Goal: Navigation & Orientation: Find specific page/section

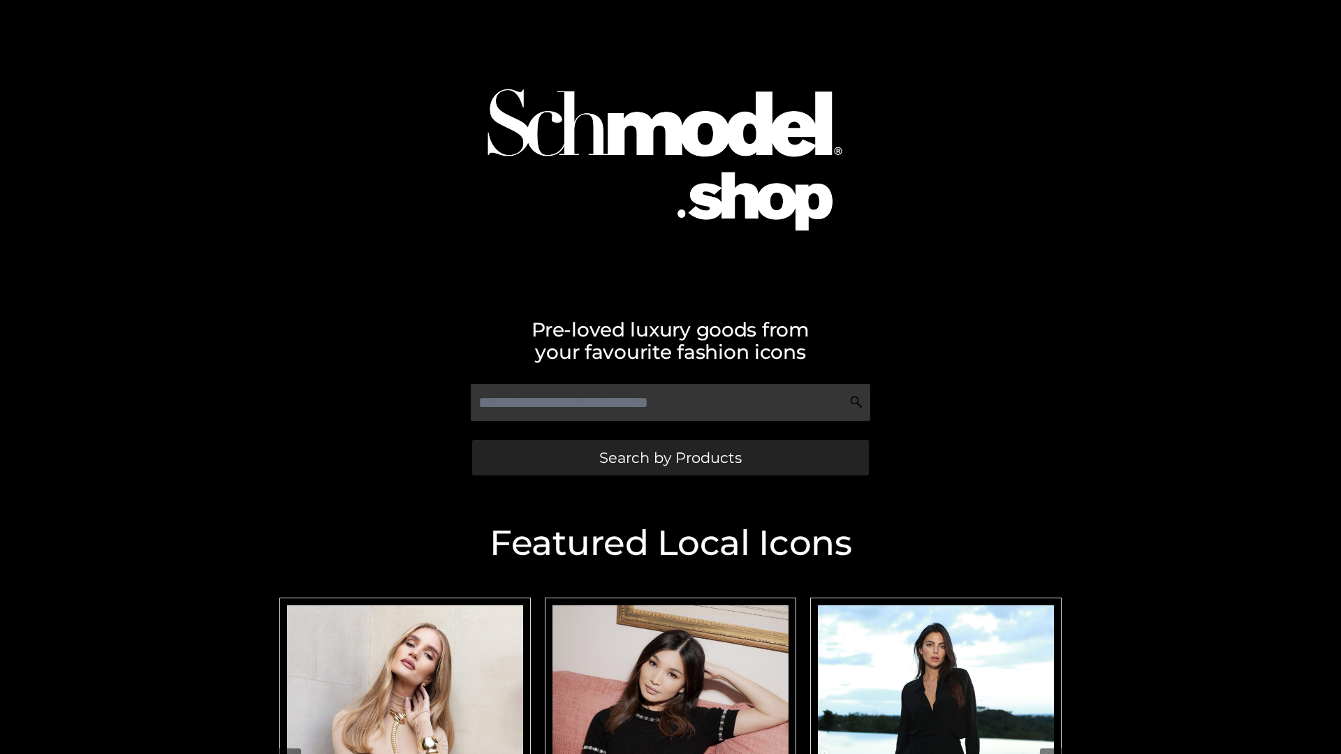
click at [670, 458] on span "Search by Products" at bounding box center [670, 458] width 143 height 15
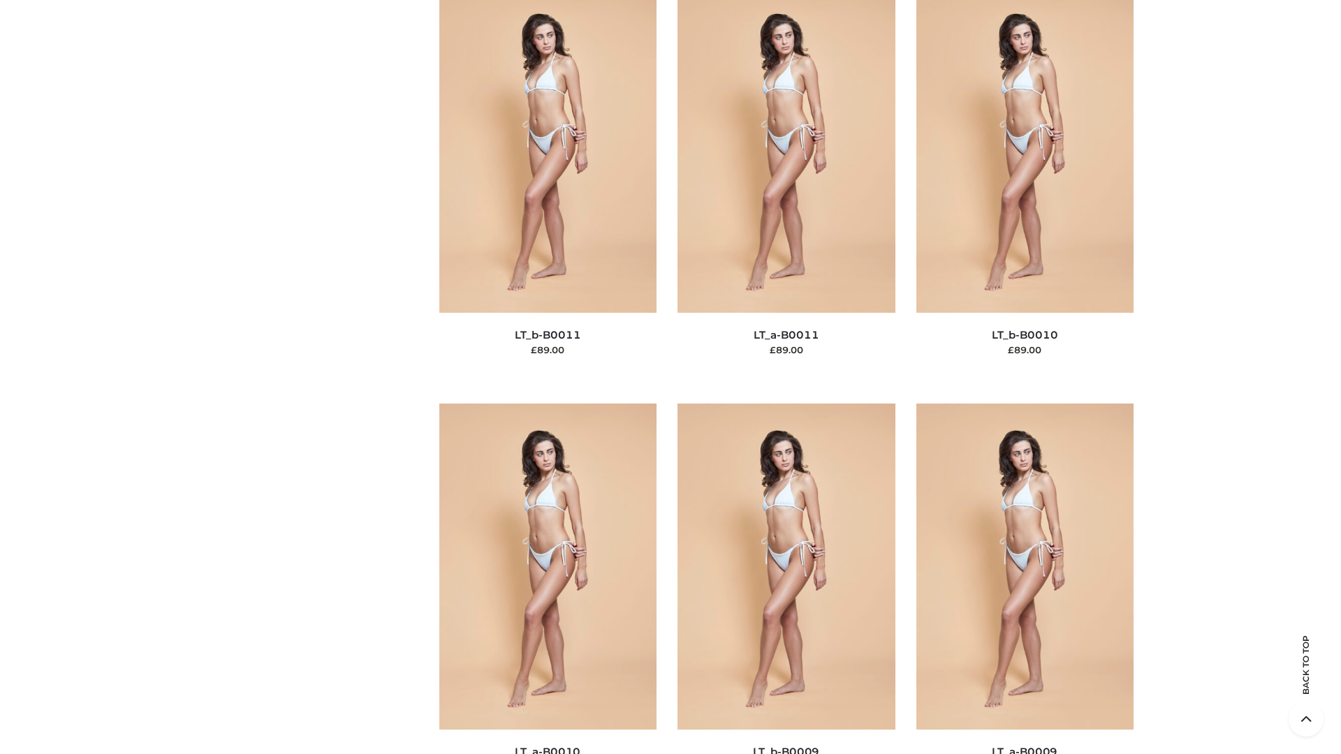
scroll to position [6274, 0]
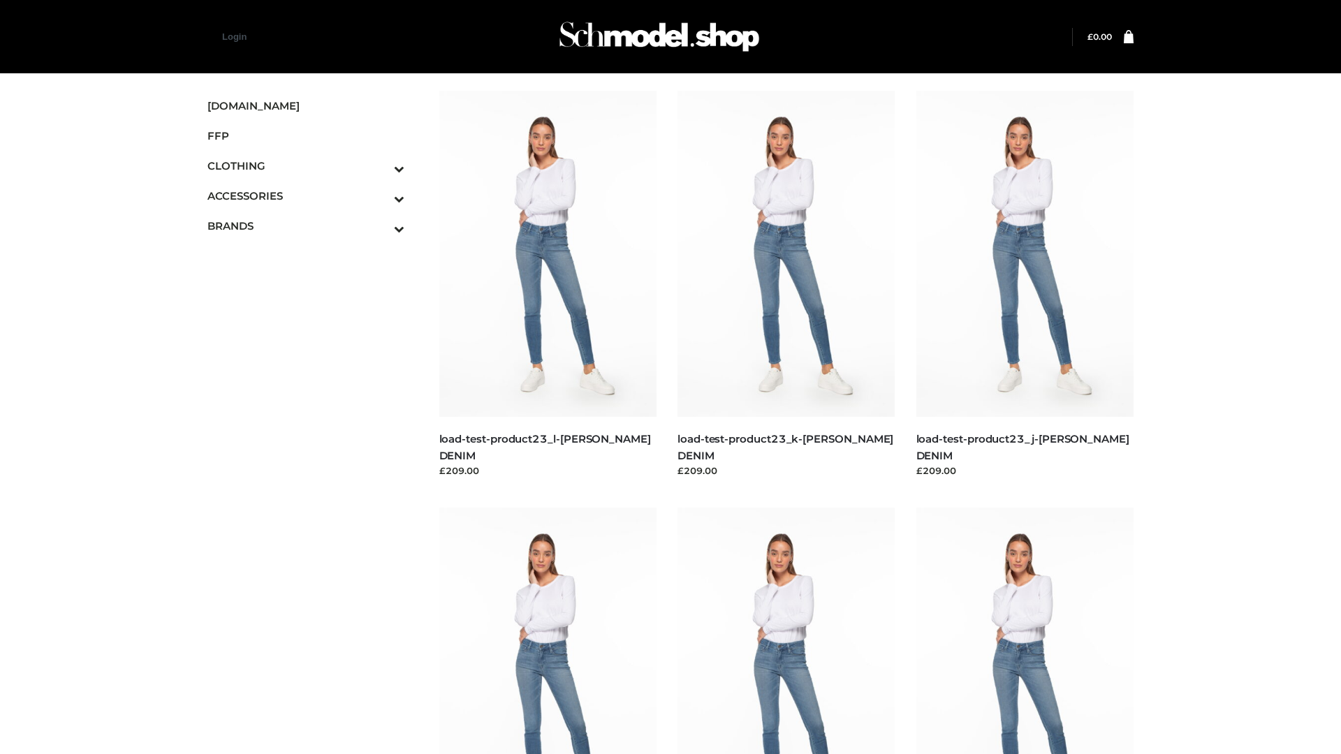
scroll to position [1225, 0]
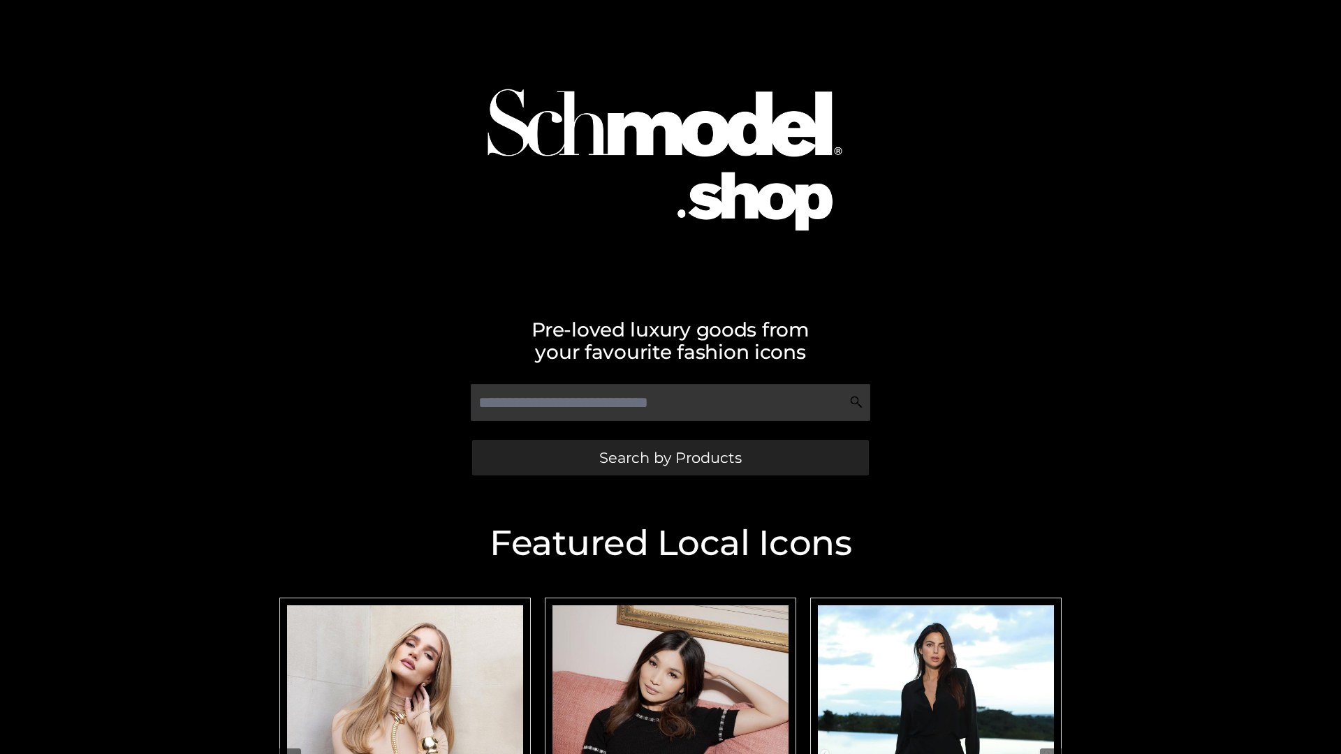
click at [670, 458] on span "Search by Products" at bounding box center [670, 458] width 143 height 15
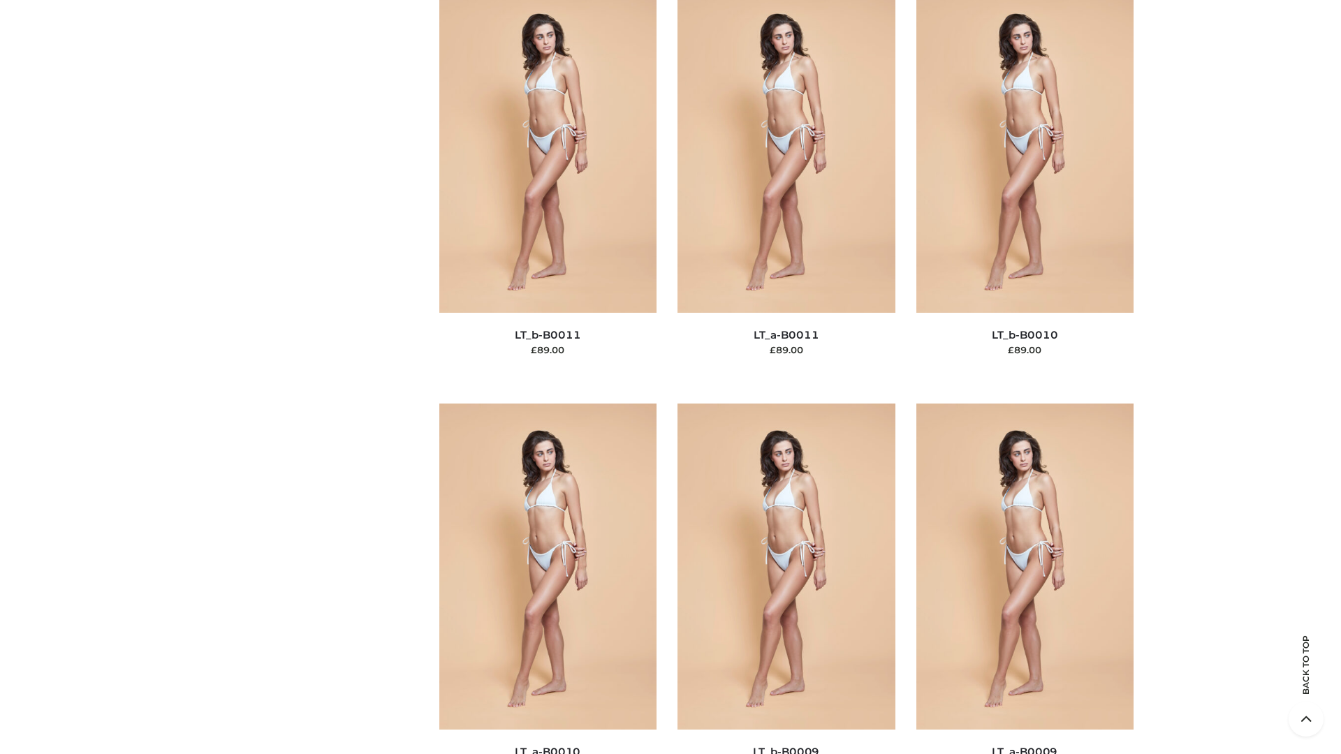
scroll to position [6274, 0]
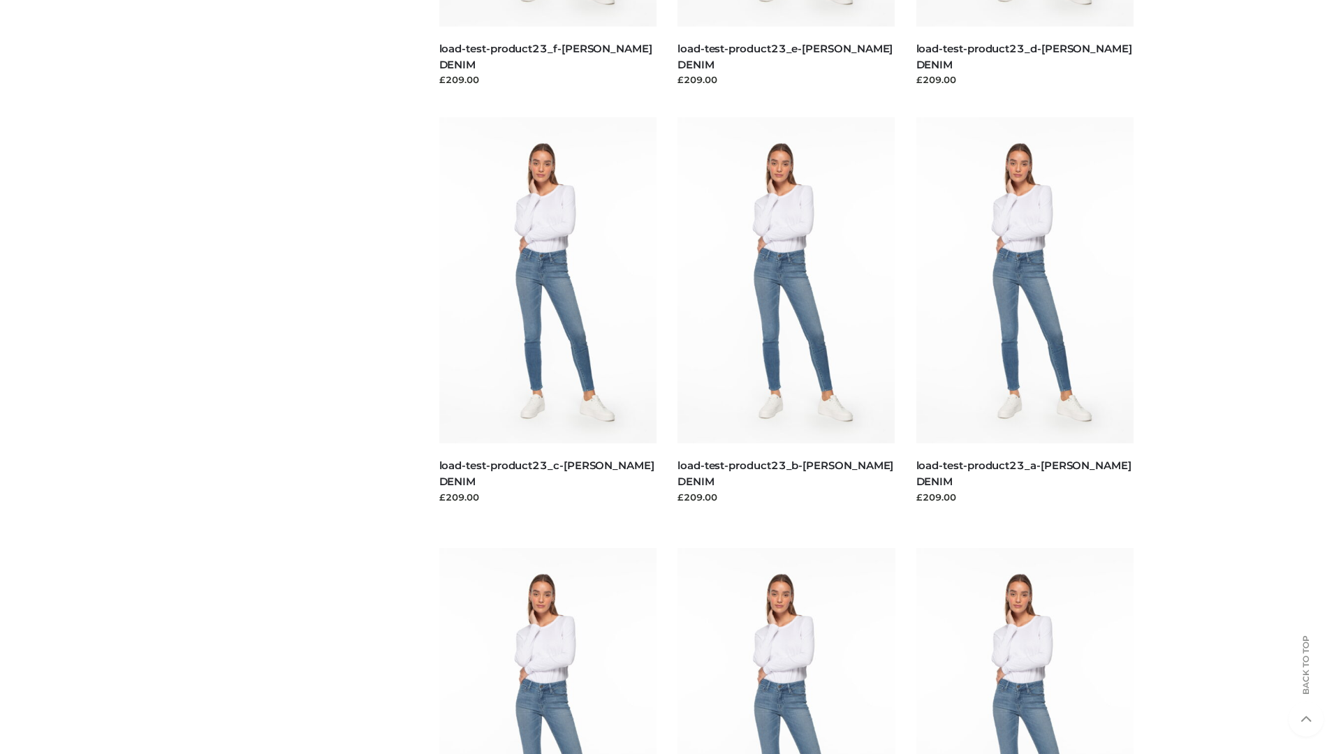
scroll to position [1225, 0]
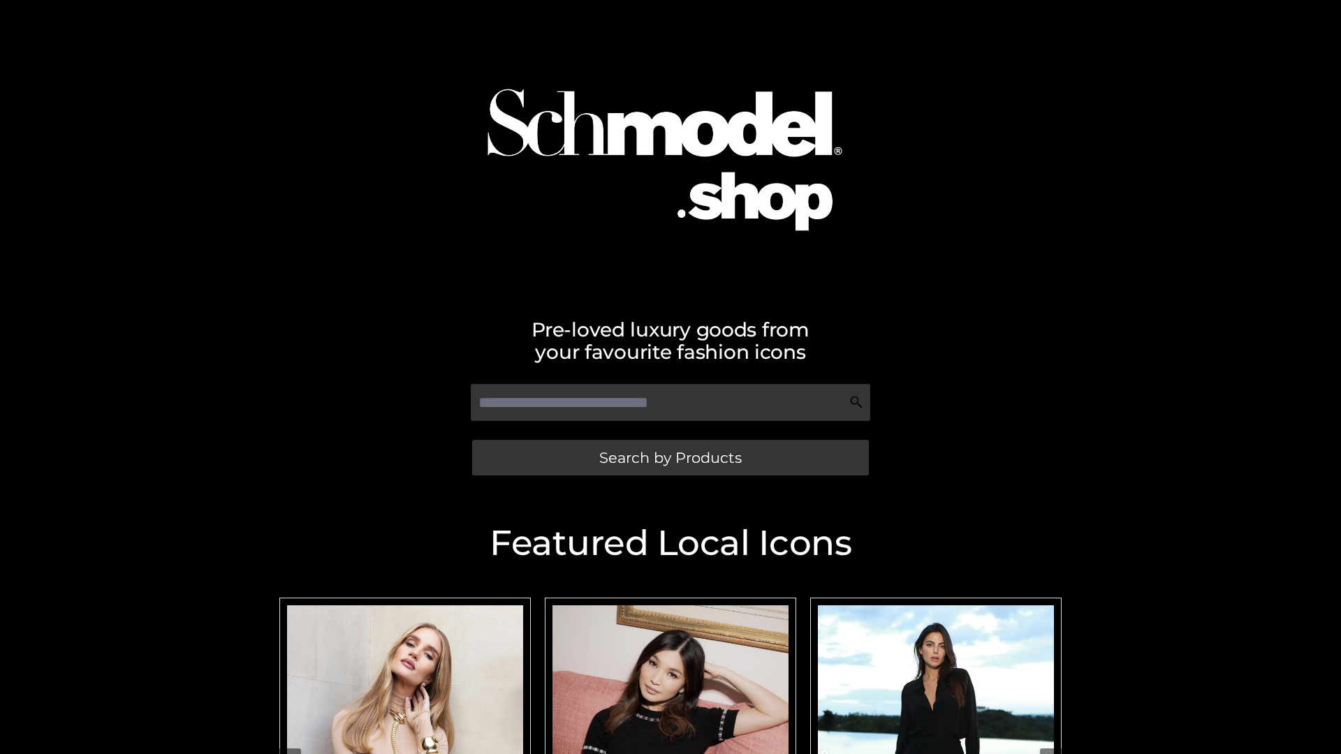
click at [670, 458] on span "Search by Products" at bounding box center [670, 458] width 143 height 15
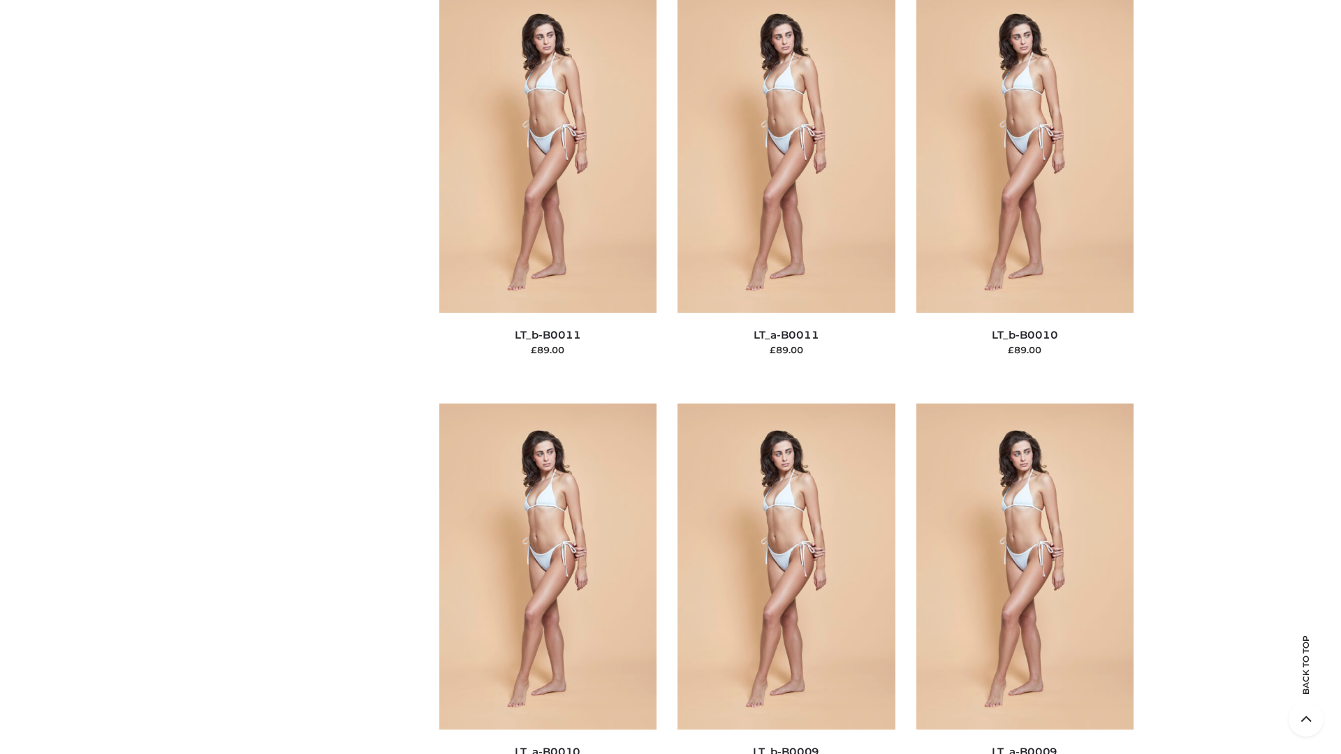
scroll to position [6274, 0]
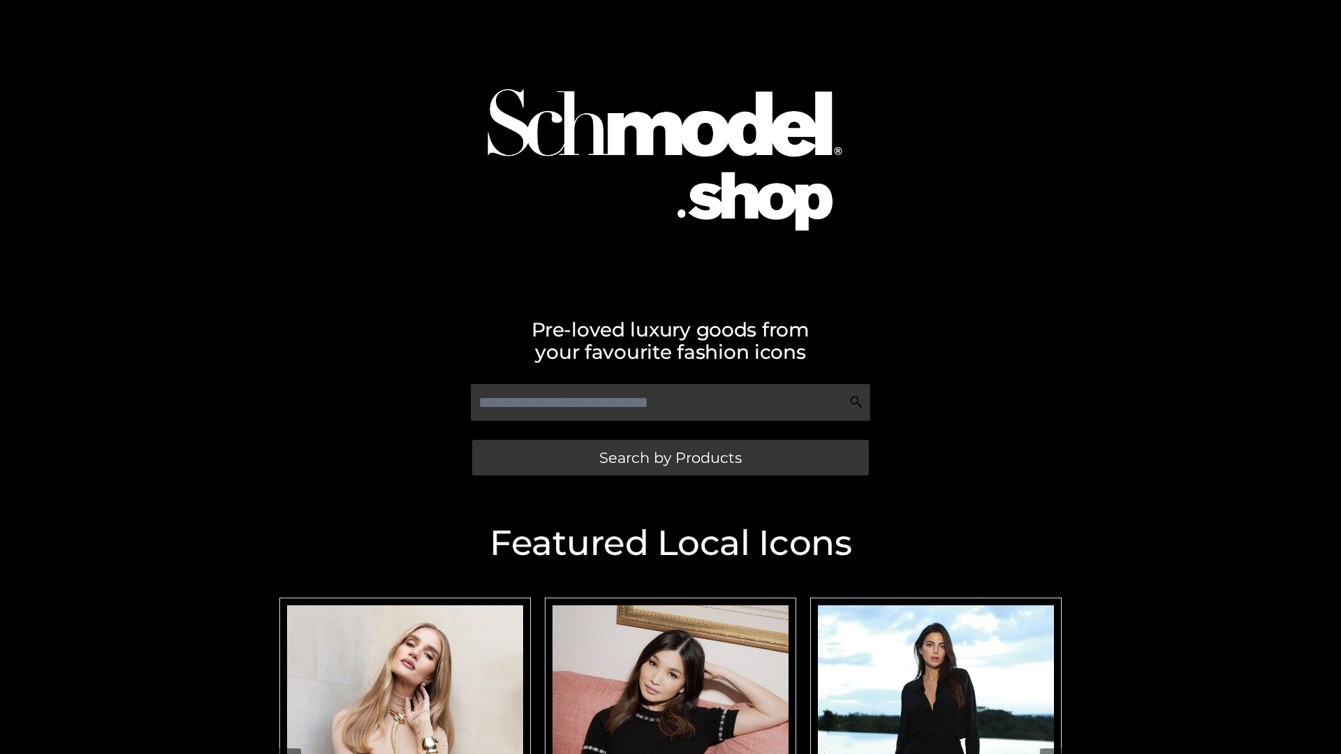
click at [670, 458] on span "Search by Products" at bounding box center [670, 458] width 143 height 15
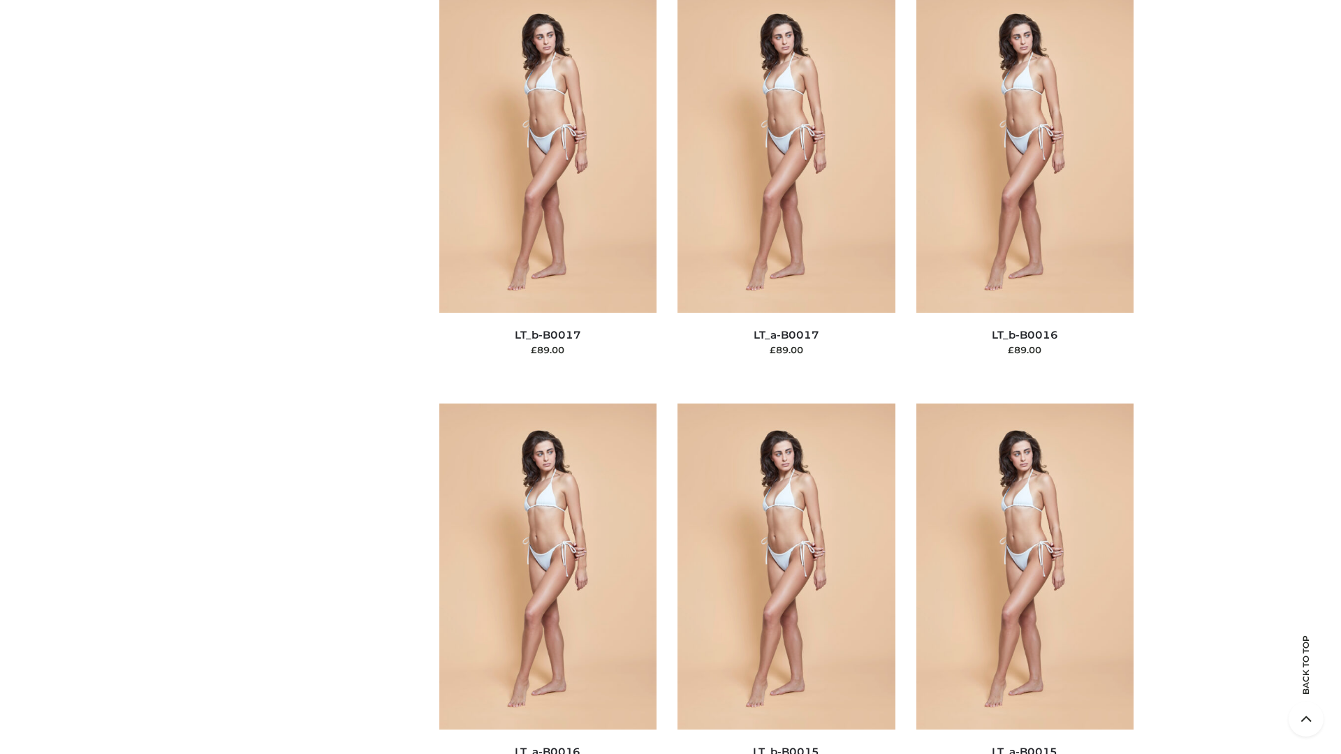
scroll to position [4591, 0]
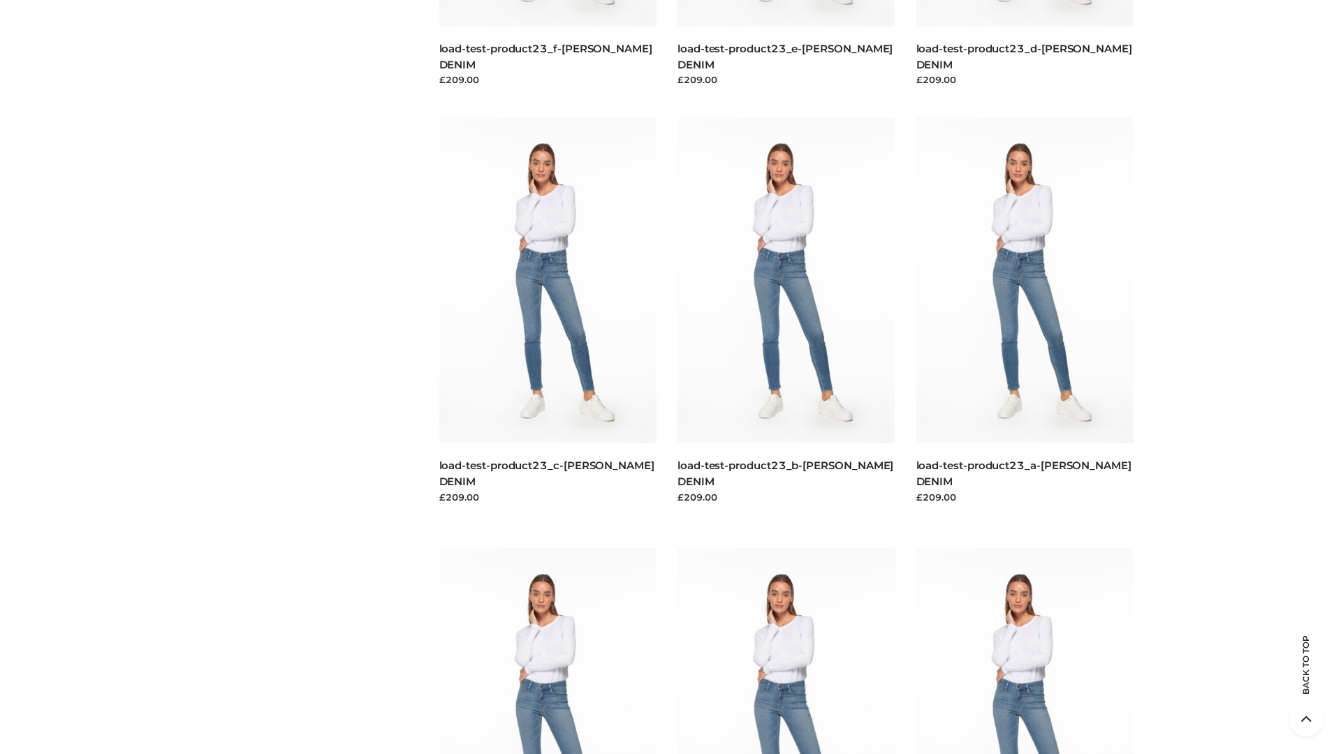
scroll to position [1225, 0]
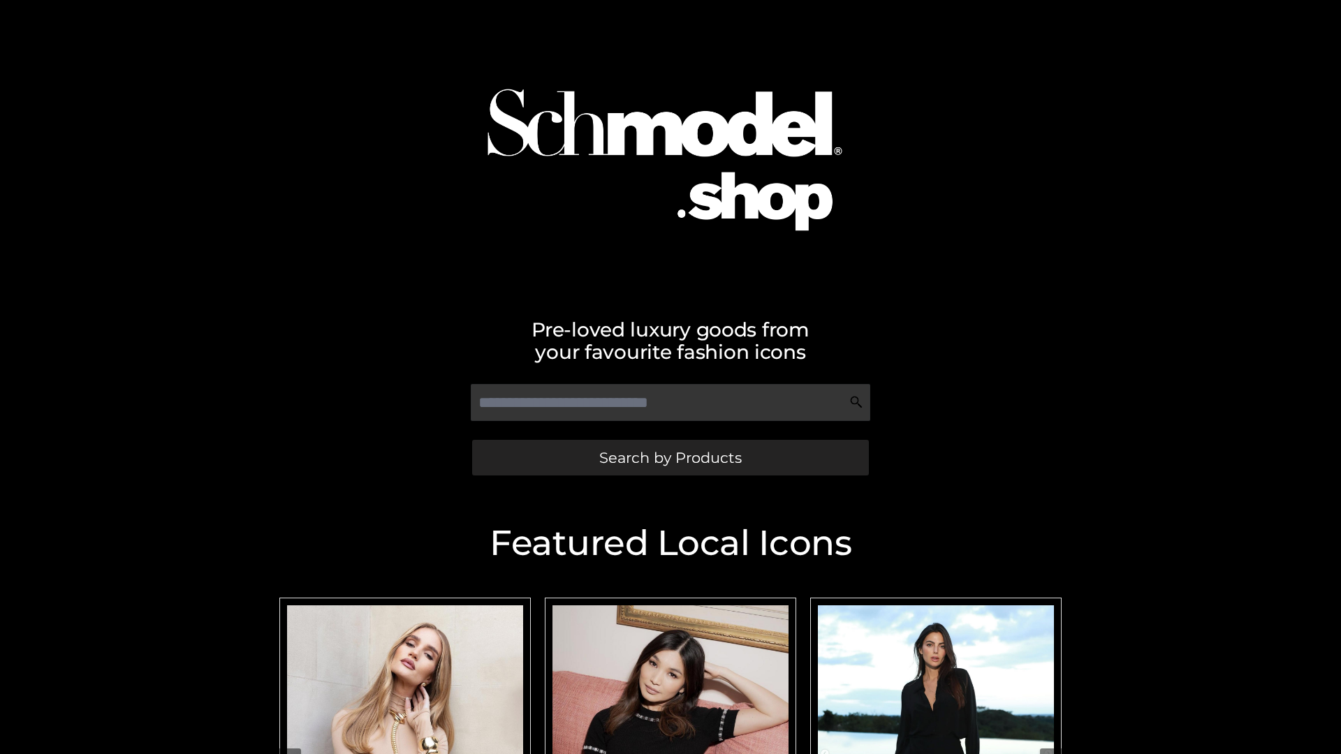
click at [670, 458] on span "Search by Products" at bounding box center [670, 458] width 143 height 15
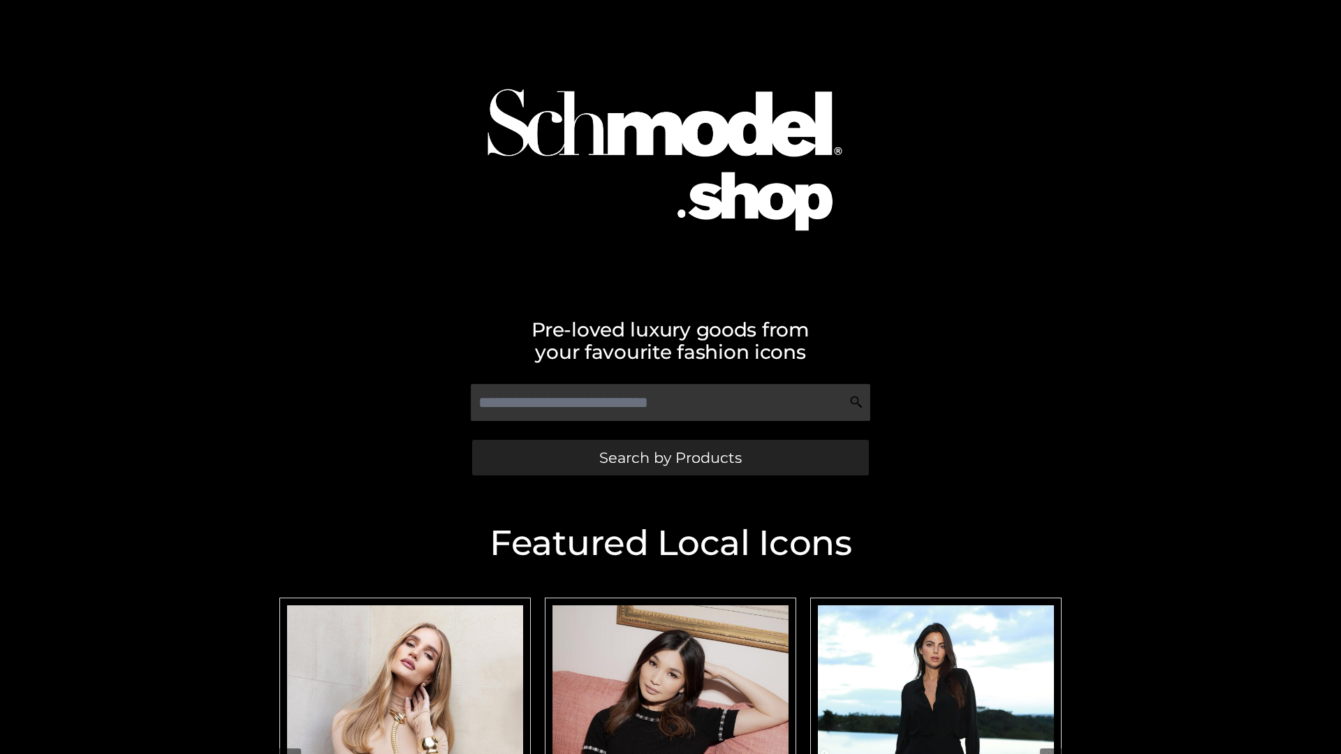
click at [670, 458] on span "Search by Products" at bounding box center [670, 458] width 143 height 15
